Goal: Task Accomplishment & Management: Complete application form

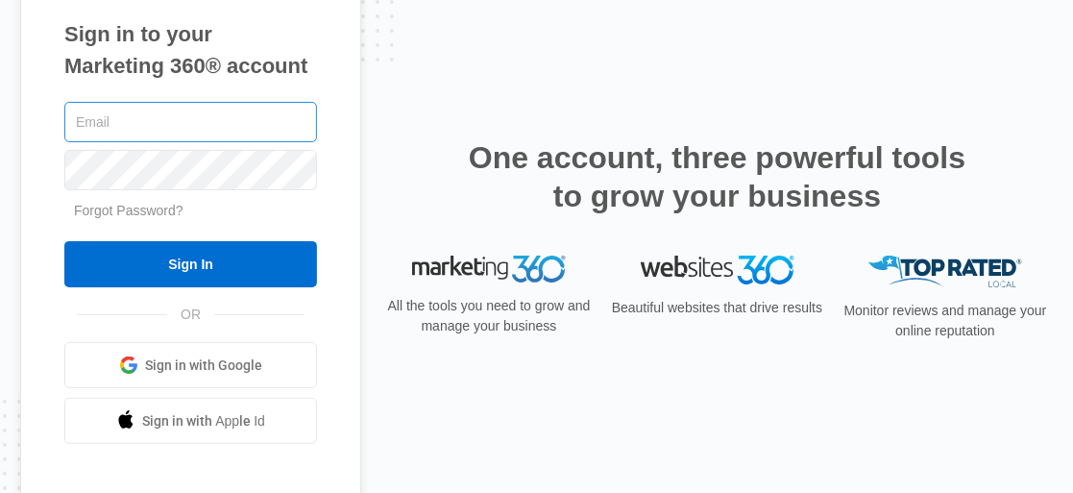
click at [233, 136] on input "text" at bounding box center [190, 122] width 253 height 40
click at [181, 131] on input "shirelmanagementinc@gmail.com" at bounding box center [190, 122] width 253 height 40
type input "am"
click at [261, 372] on link "Sign in with Google" at bounding box center [190, 365] width 253 height 46
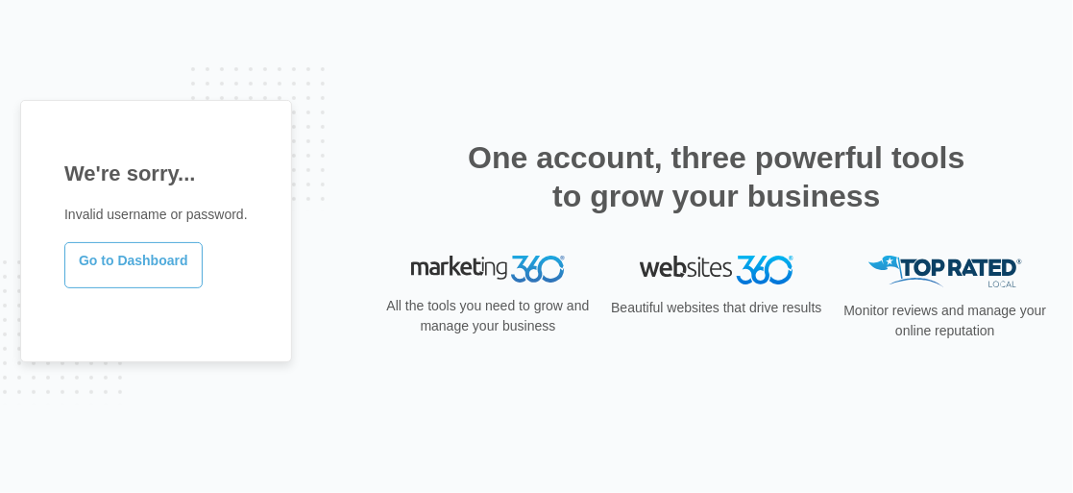
click at [131, 271] on link "Go to Dashboard" at bounding box center [133, 265] width 138 height 46
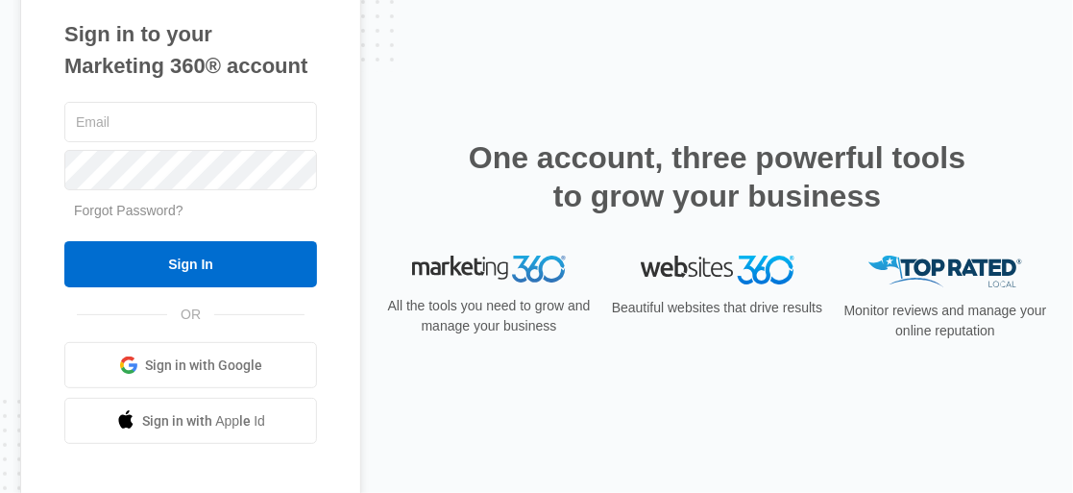
click at [179, 344] on link "Sign in with Google" at bounding box center [190, 365] width 253 height 46
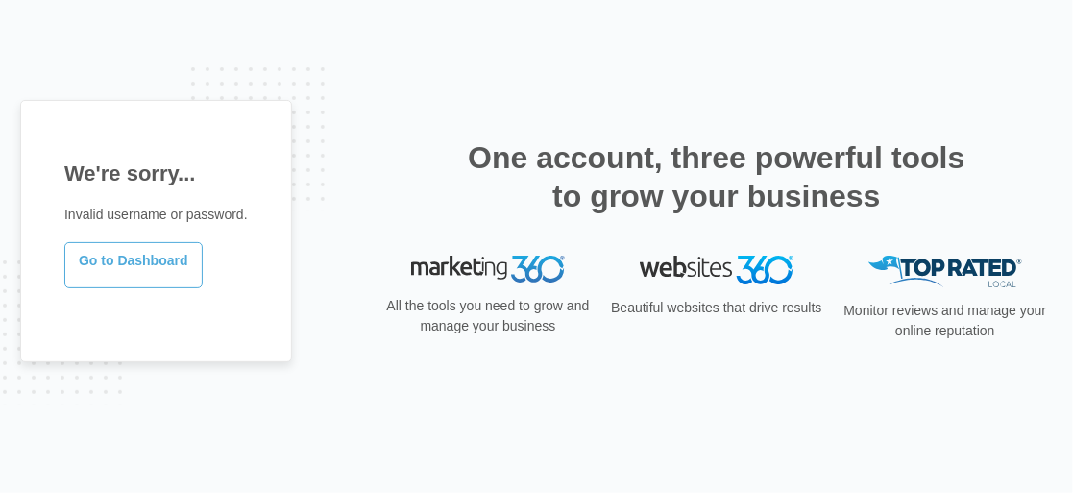
click at [159, 266] on link "Go to Dashboard" at bounding box center [133, 265] width 138 height 46
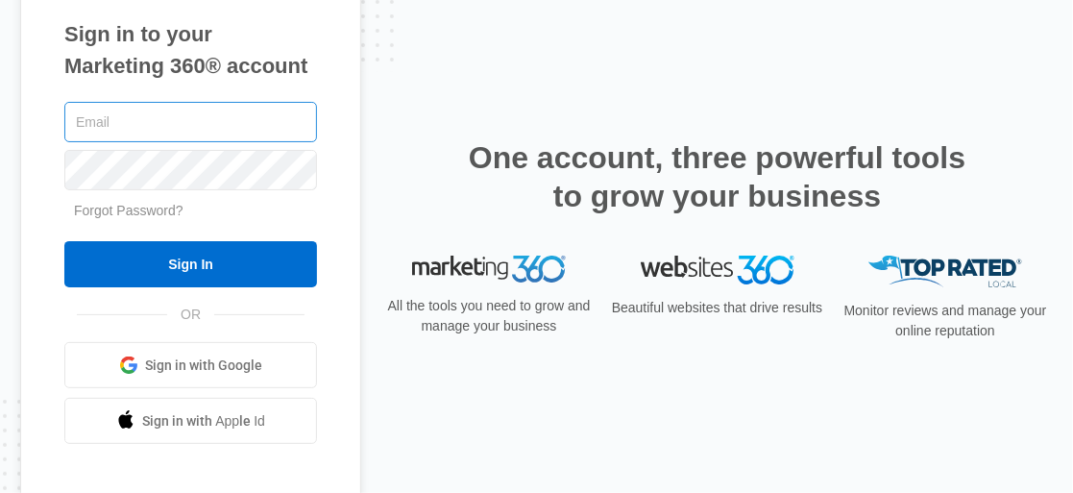
click at [209, 138] on input "text" at bounding box center [190, 122] width 253 height 40
click at [207, 133] on input "text" at bounding box center [190, 122] width 253 height 40
click at [206, 131] on input "text" at bounding box center [190, 122] width 253 height 40
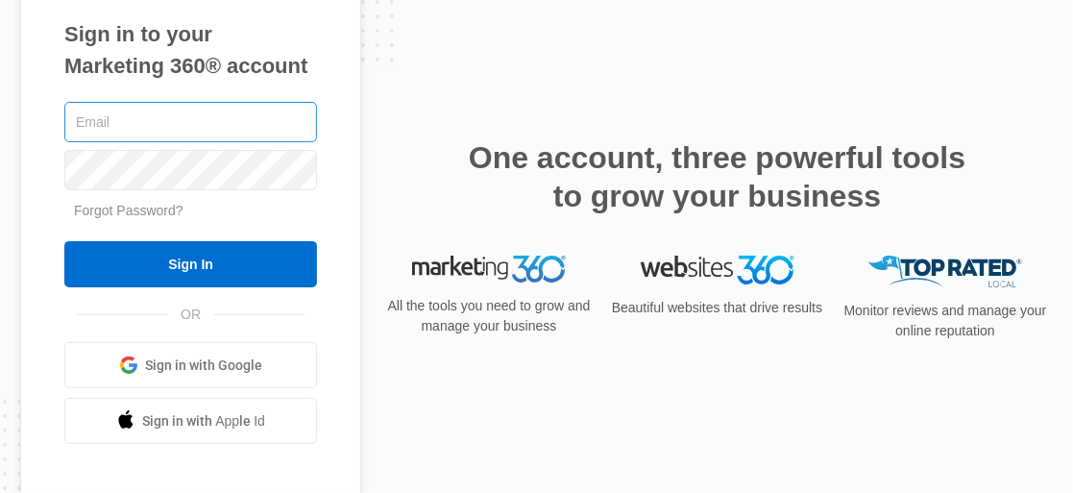
type input "[EMAIL_ADDRESS][DOMAIN_NAME]"
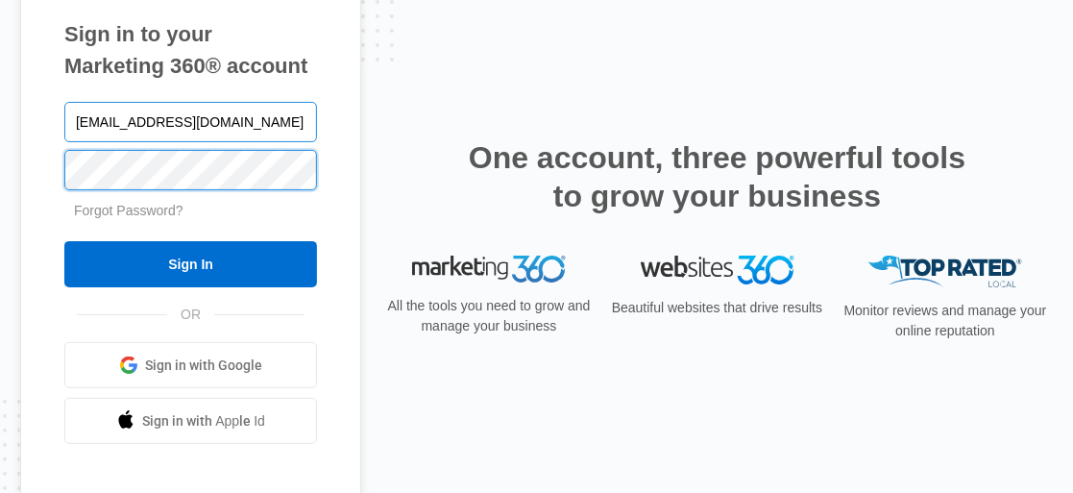
click at [64, 241] on input "Sign In" at bounding box center [190, 264] width 253 height 46
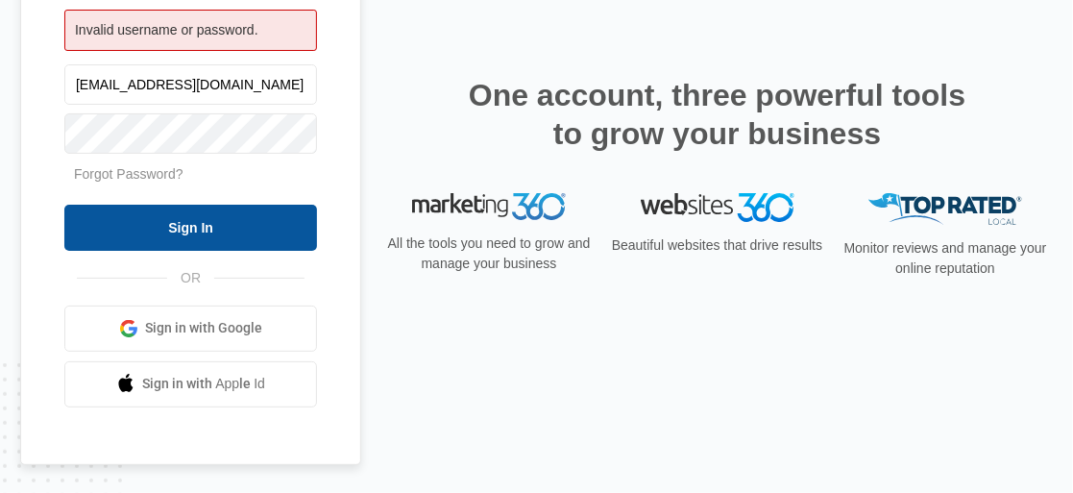
scroll to position [89, 0]
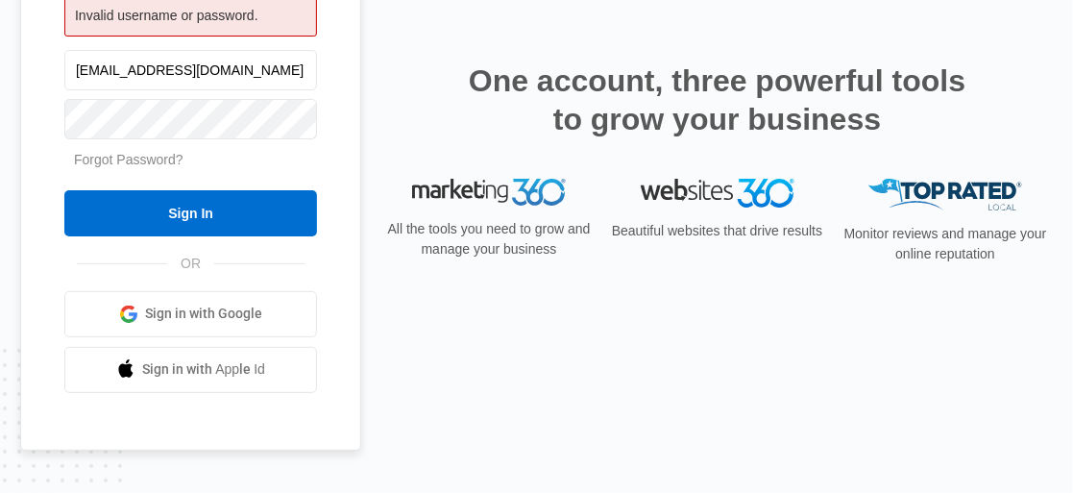
click at [149, 152] on link "Forgot Password?" at bounding box center [129, 159] width 110 height 15
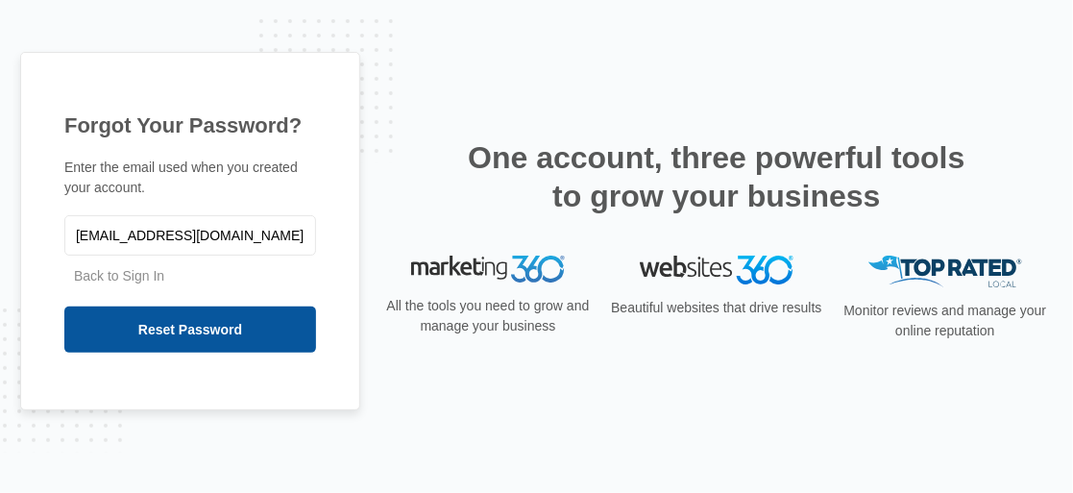
type input "[EMAIL_ADDRESS][DOMAIN_NAME]"
click at [132, 318] on input "Reset Password" at bounding box center [190, 330] width 252 height 46
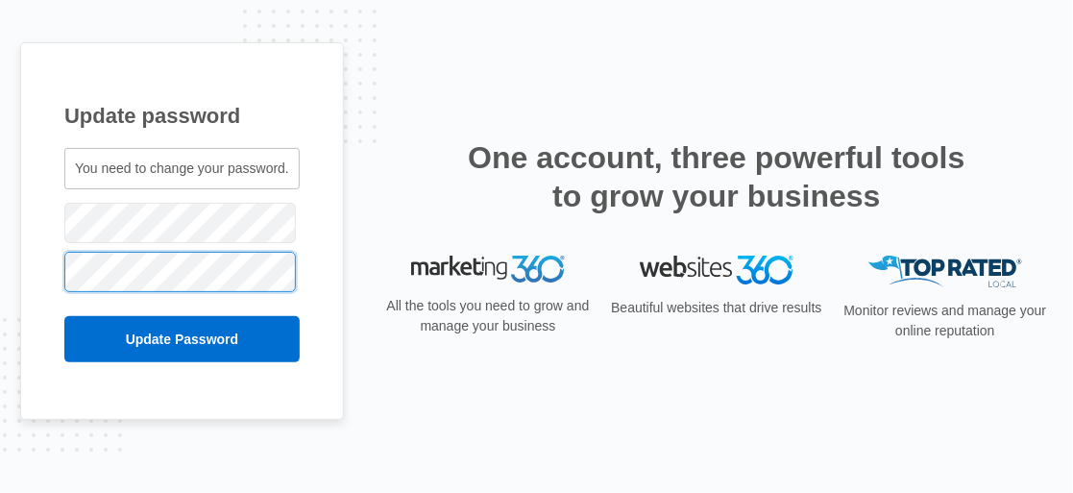
click at [64, 316] on input "Update Password" at bounding box center [181, 339] width 235 height 46
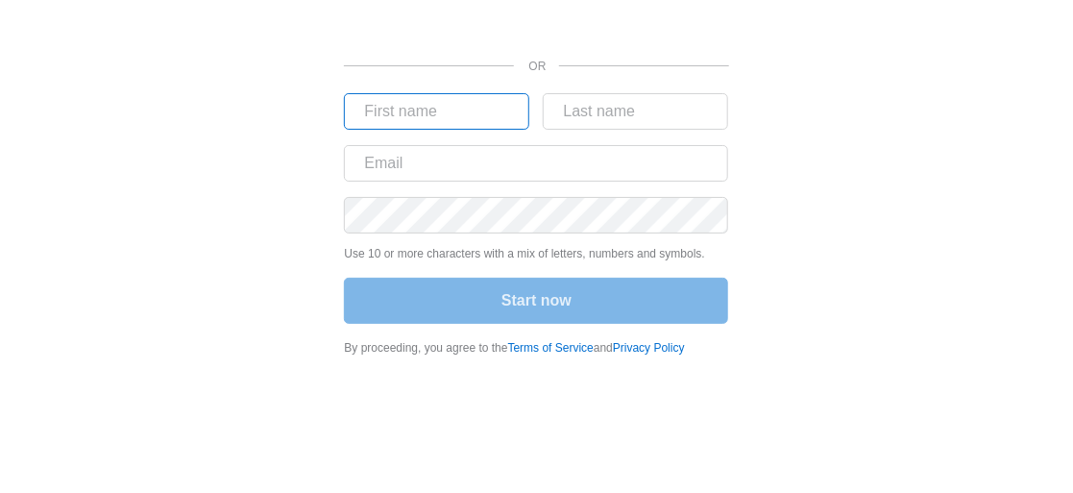
click at [421, 106] on input "text" at bounding box center [436, 111] width 185 height 37
type input "a"
type input "Ami"
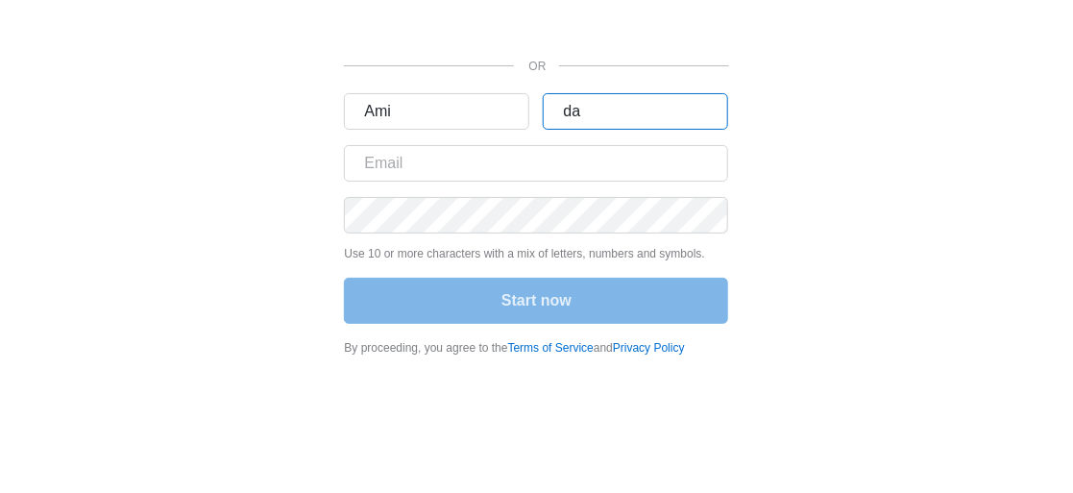
type input "d"
type input "Dan"
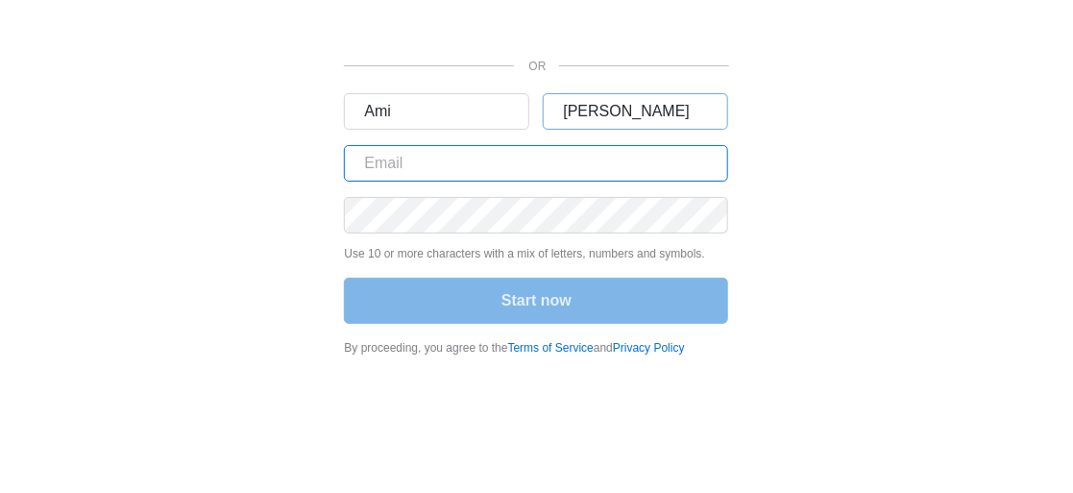
paste input "shirelmanagementinc@gmail.com"
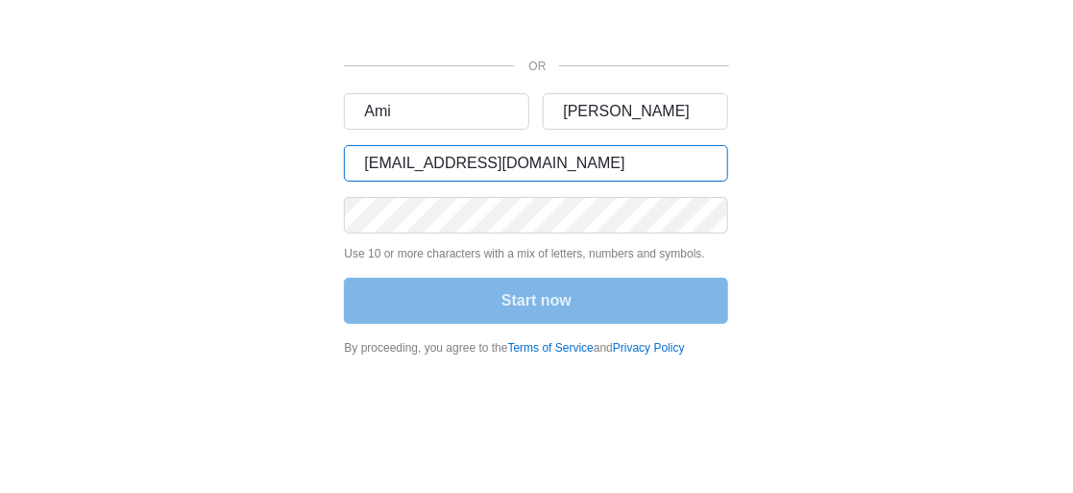
type input "shirelmanagementinc@gmail.com"
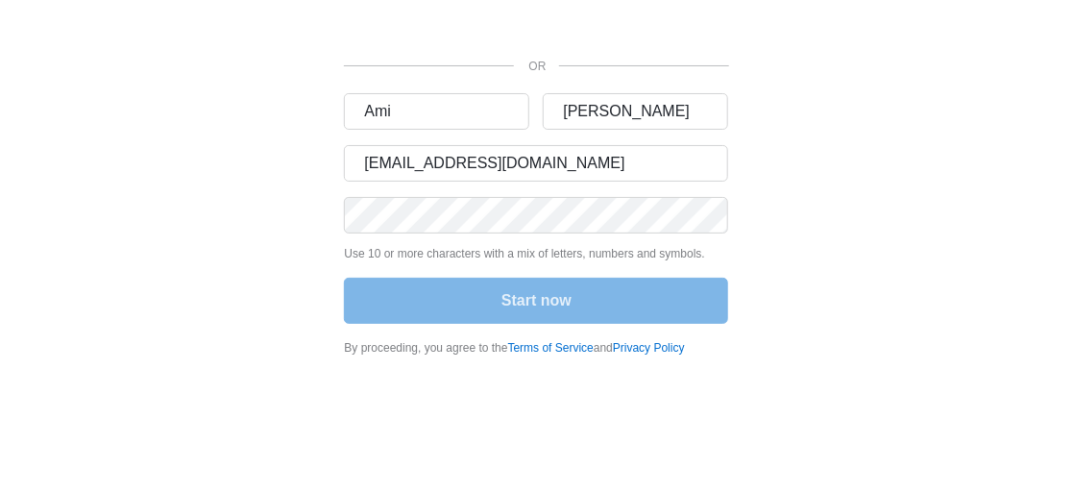
click at [334, 230] on div "OR Ami Dan shirelmanagementinc@gmail.com Use 10 or more characters with a mix o…" at bounding box center [536, 184] width 1019 height 368
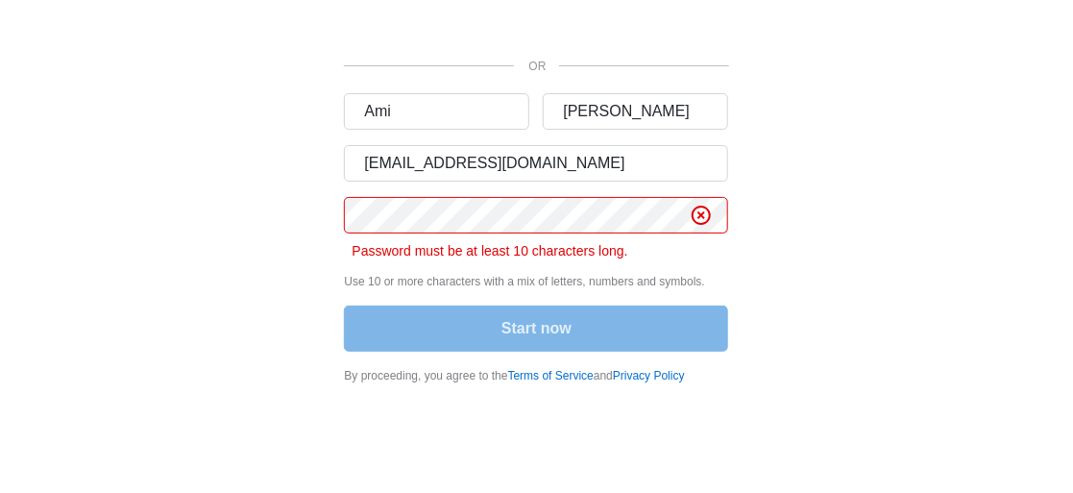
drag, startPoint x: 199, startPoint y: 262, endPoint x: 263, endPoint y: 234, distance: 70.1
click at [199, 262] on div "OR Ami Dan shirelmanagementinc@gmail.com Password must be at least 10 character…" at bounding box center [536, 198] width 1019 height 396
drag, startPoint x: 182, startPoint y: 274, endPoint x: 357, endPoint y: 236, distance: 179.8
click at [183, 274] on div "OR Ami Dan shirelmanagementinc@gmail.com Password must be at least 10 character…" at bounding box center [536, 198] width 1019 height 396
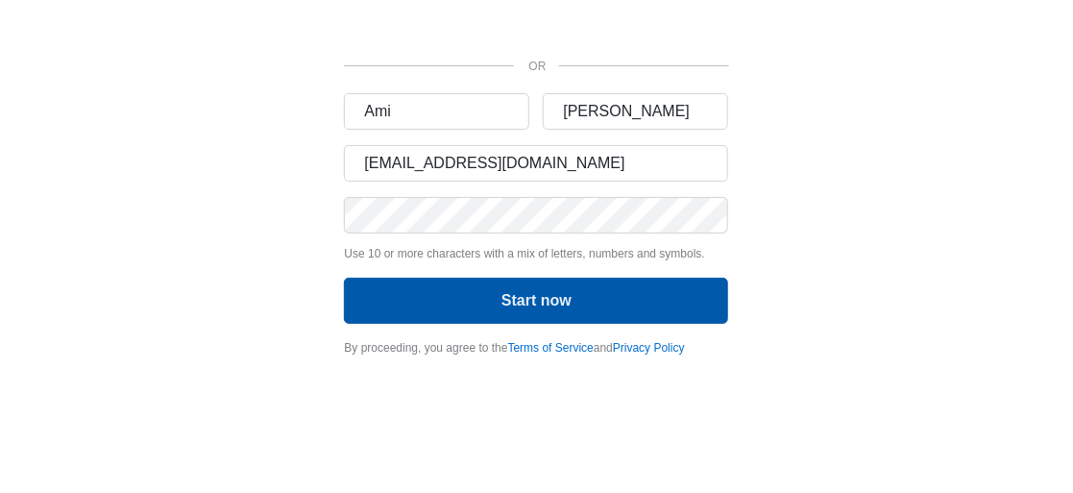
click at [421, 322] on button "Start now" at bounding box center [536, 301] width 384 height 46
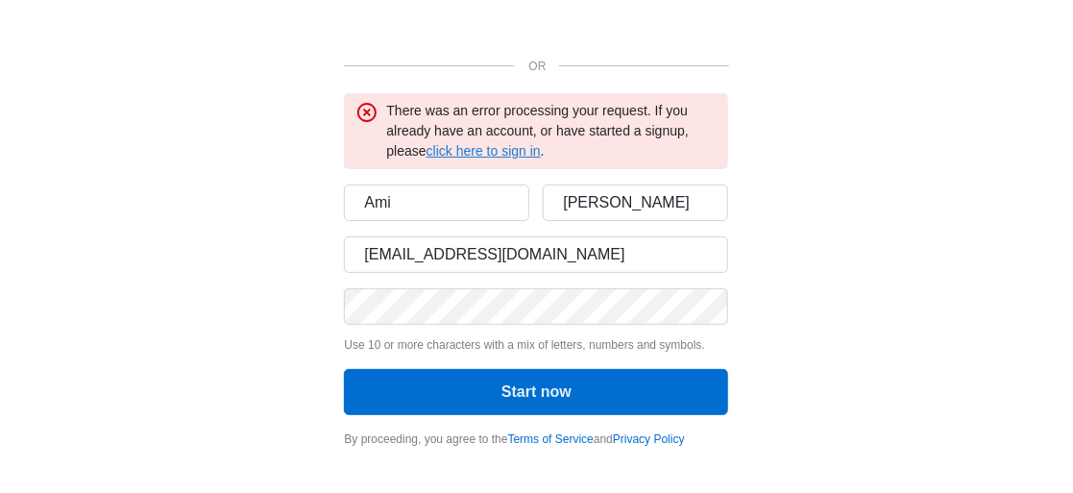
click at [522, 155] on link "click here to sign in" at bounding box center [484, 150] width 114 height 15
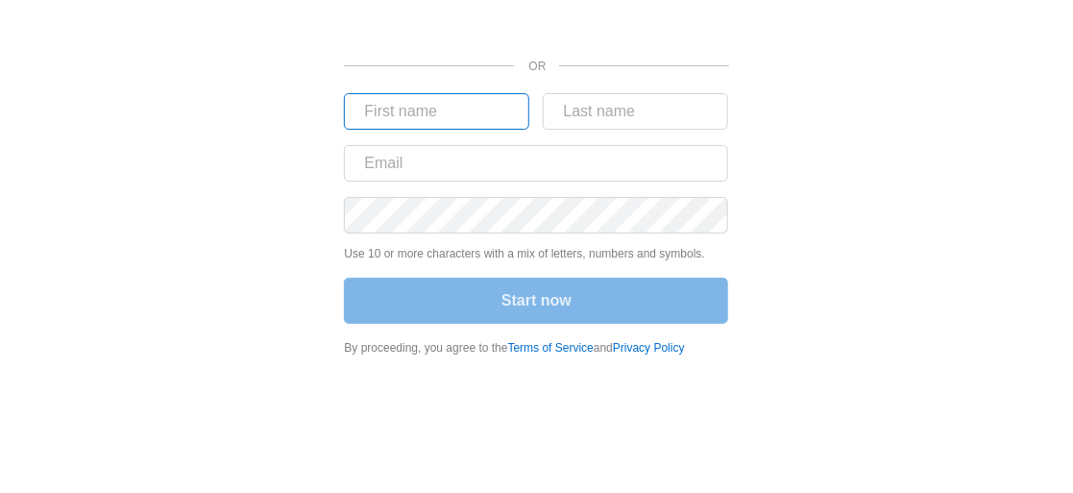
click at [471, 112] on input "text" at bounding box center [436, 111] width 185 height 37
type input "Eden"
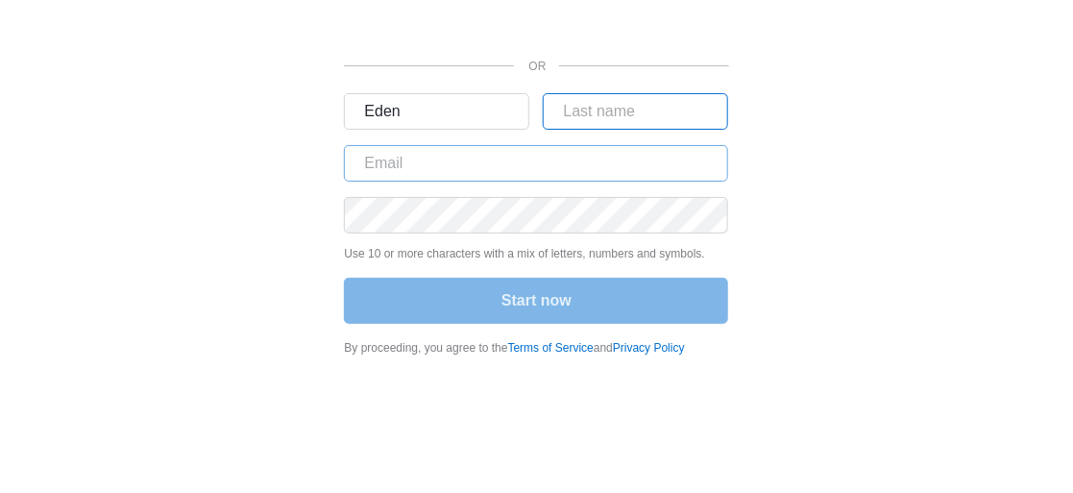
type input "[PERSON_NAME]"
type input "shirelmanagementinc@gmail.com"
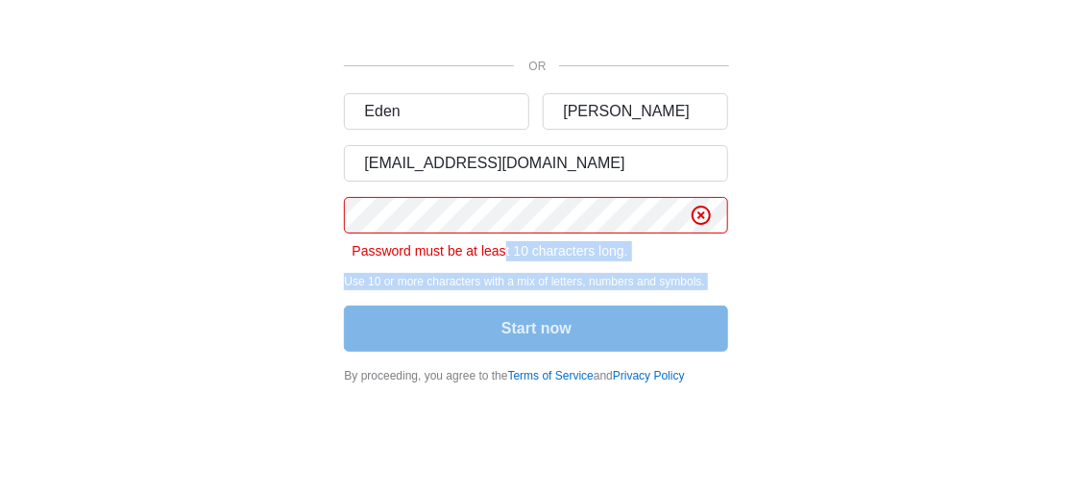
drag, startPoint x: 492, startPoint y: 314, endPoint x: 503, endPoint y: 246, distance: 69.2
click at [503, 247] on form "Eden David shirelmanagementinc@gmail.com Password must be at least 10 character…" at bounding box center [536, 224] width 384 height 262
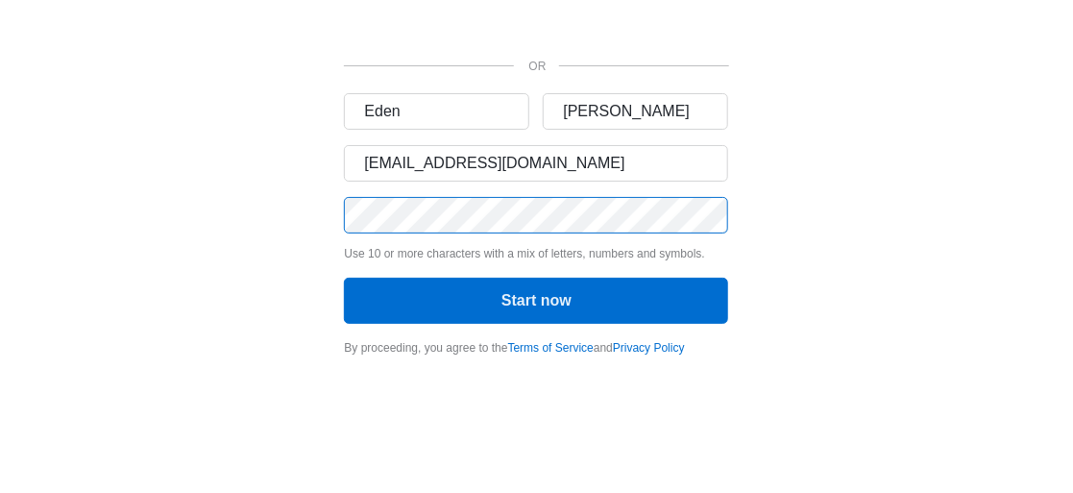
click at [344, 278] on button "Start now" at bounding box center [536, 301] width 384 height 46
